Goal: Information Seeking & Learning: Learn about a topic

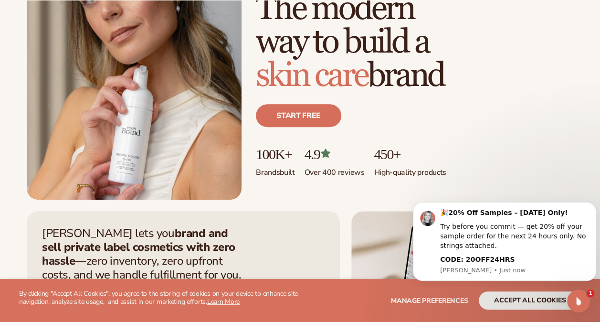
scroll to position [130, 0]
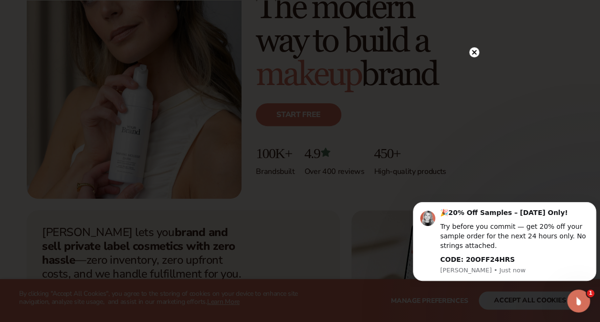
click at [473, 48] on circle at bounding box center [474, 52] width 10 height 10
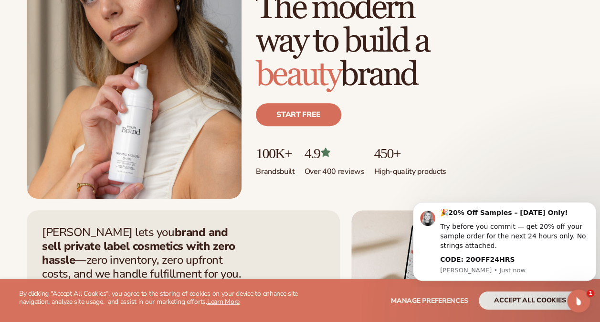
scroll to position [0, 0]
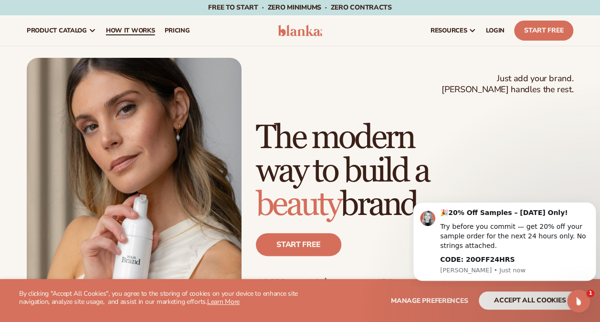
click at [133, 30] on span "How It Works" at bounding box center [130, 31] width 49 height 8
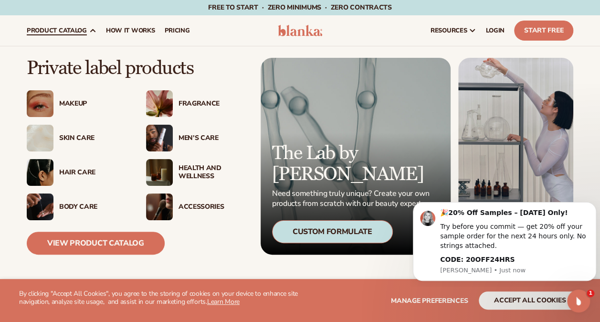
click at [65, 25] on link "product catalog" at bounding box center [61, 30] width 79 height 31
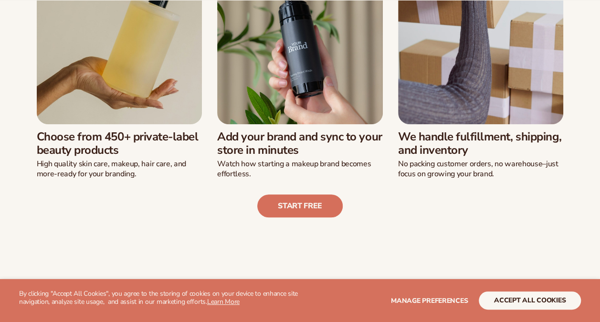
scroll to position [317, 0]
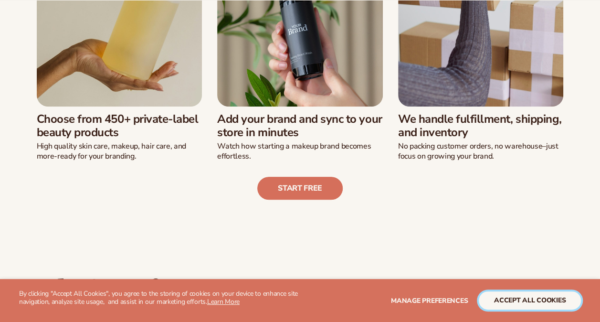
click at [534, 301] on button "accept all cookies" at bounding box center [530, 300] width 102 height 18
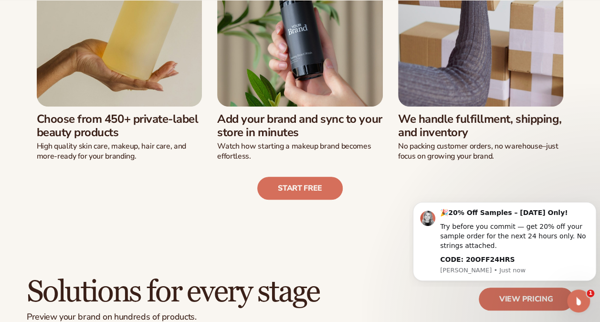
scroll to position [0, 0]
click at [168, 103] on img at bounding box center [120, 24] width 166 height 166
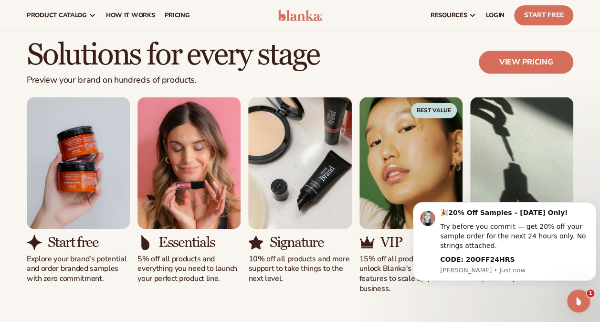
scroll to position [553, 0]
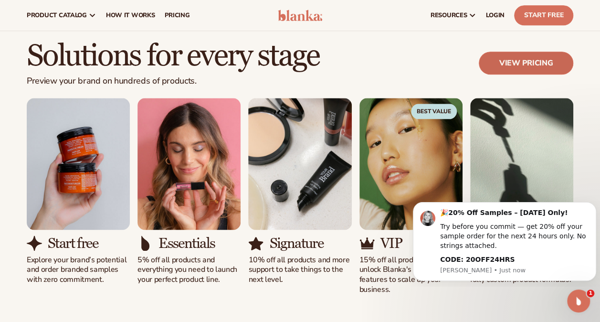
click at [541, 57] on link "View pricing" at bounding box center [526, 63] width 95 height 23
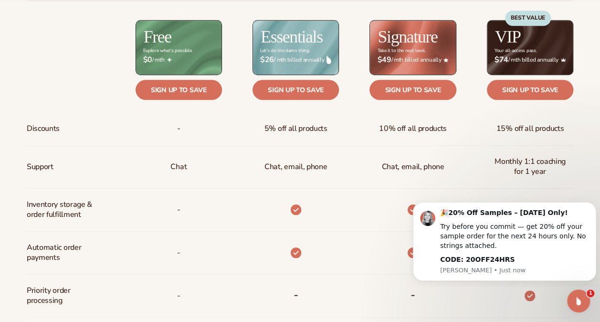
scroll to position [397, 0]
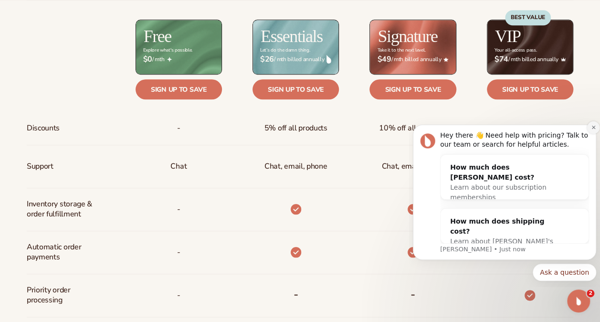
click at [594, 128] on icon "Dismiss notification" at bounding box center [593, 127] width 3 height 3
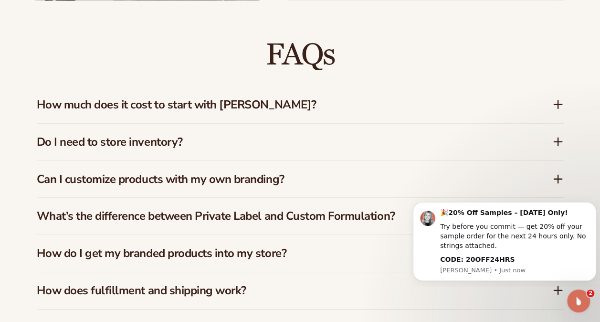
scroll to position [1307, 0]
click at [310, 101] on h3 "How much does it cost to start with [PERSON_NAME]?" at bounding box center [280, 104] width 487 height 14
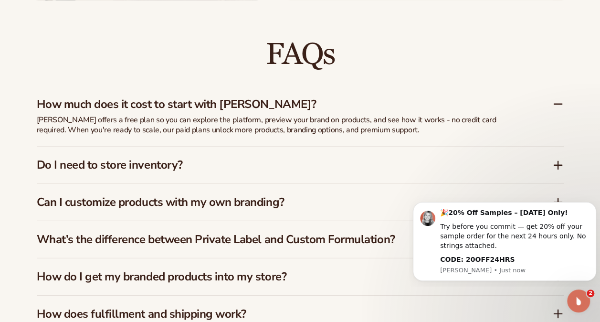
click at [314, 104] on h3 "How much does it cost to start with [PERSON_NAME]?" at bounding box center [280, 104] width 487 height 14
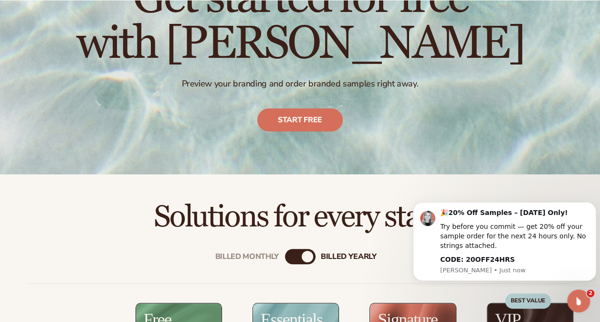
scroll to position [115, 0]
click at [297, 121] on link "Start free" at bounding box center [299, 119] width 85 height 23
